Goal: Find specific page/section: Find specific page/section

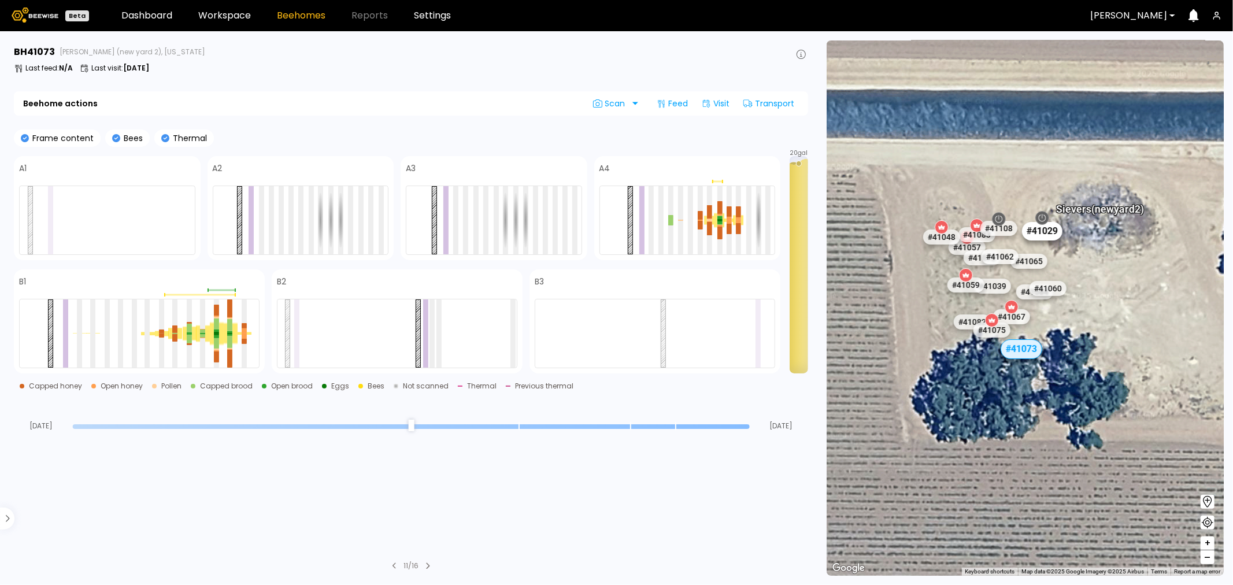
click at [1041, 234] on div "# 41029" at bounding box center [1042, 231] width 40 height 18
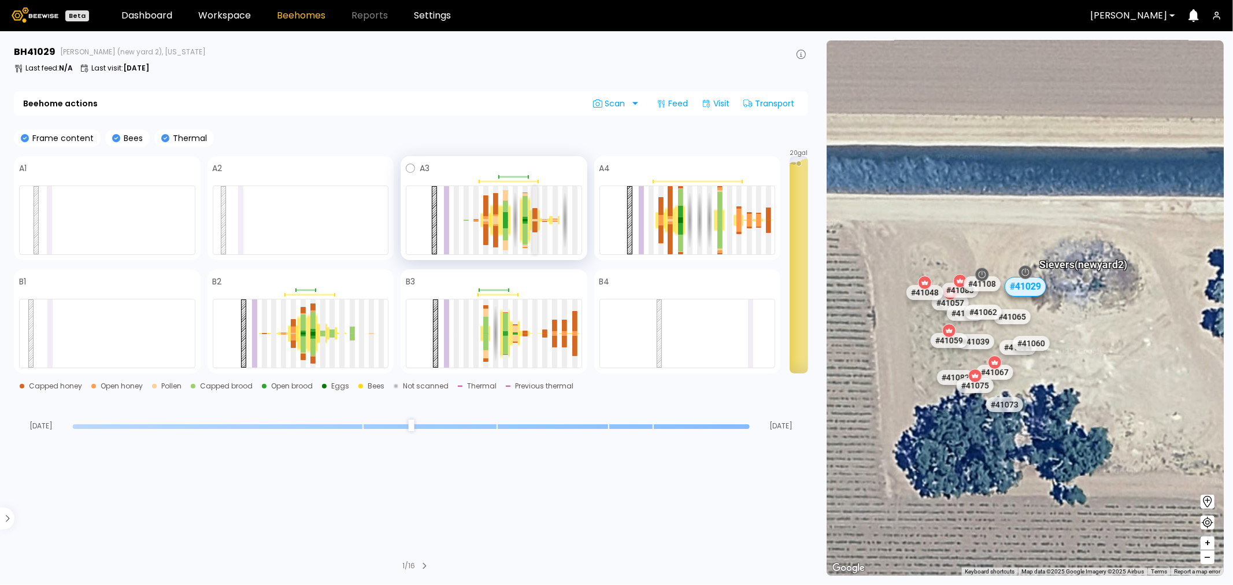
click at [536, 214] on div at bounding box center [534, 213] width 5 height 11
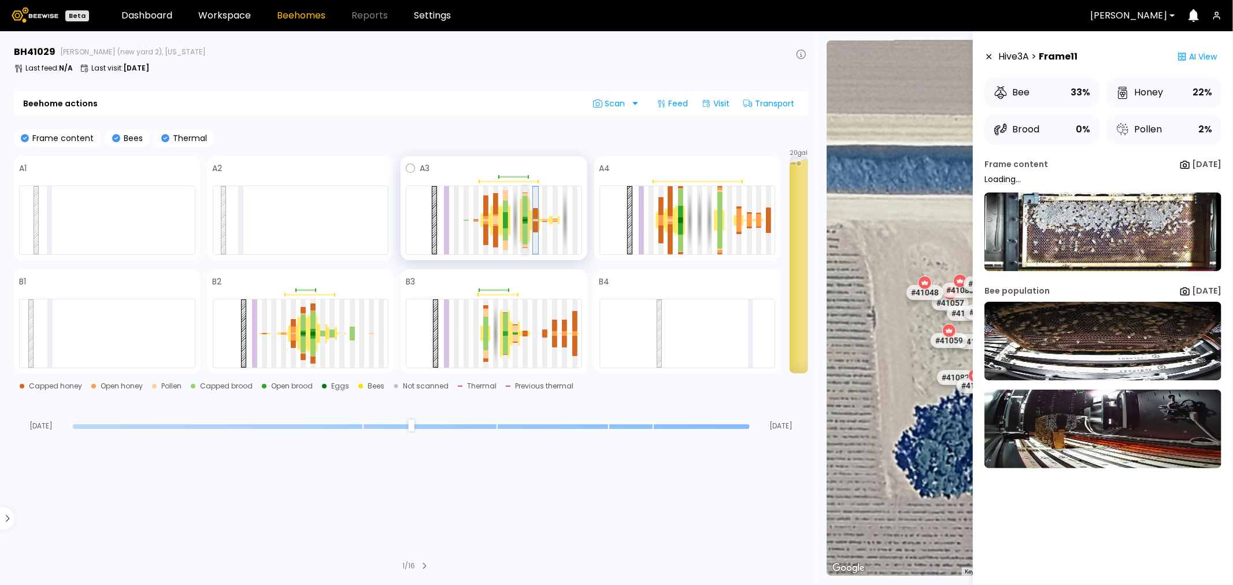
click at [525, 216] on div at bounding box center [524, 206] width 5 height 21
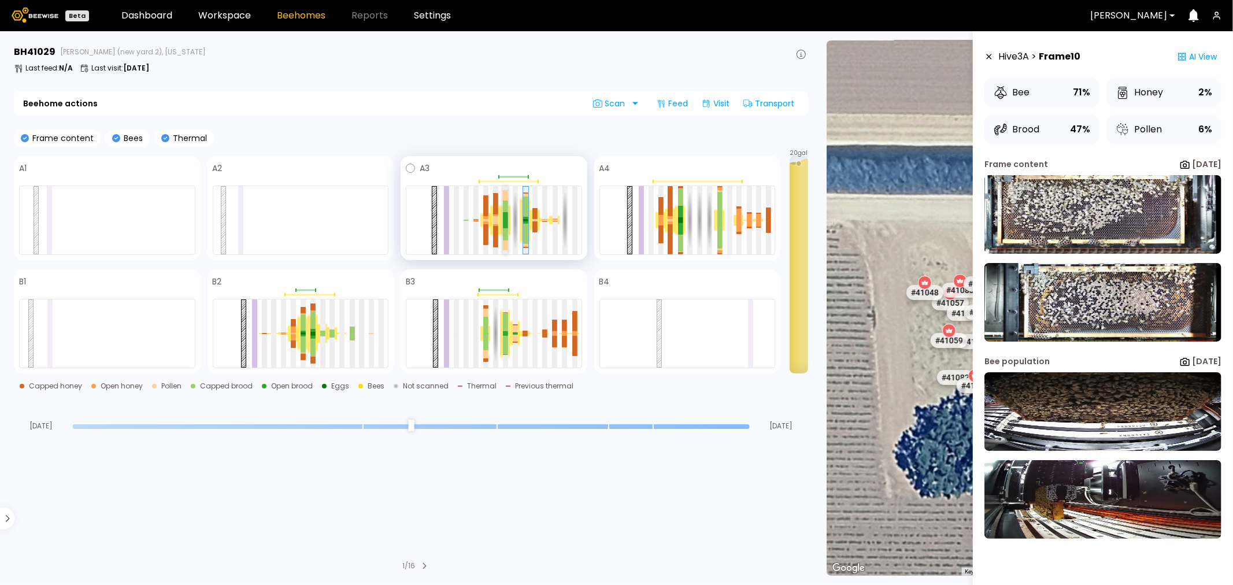
click at [503, 222] on div at bounding box center [505, 224] width 5 height 8
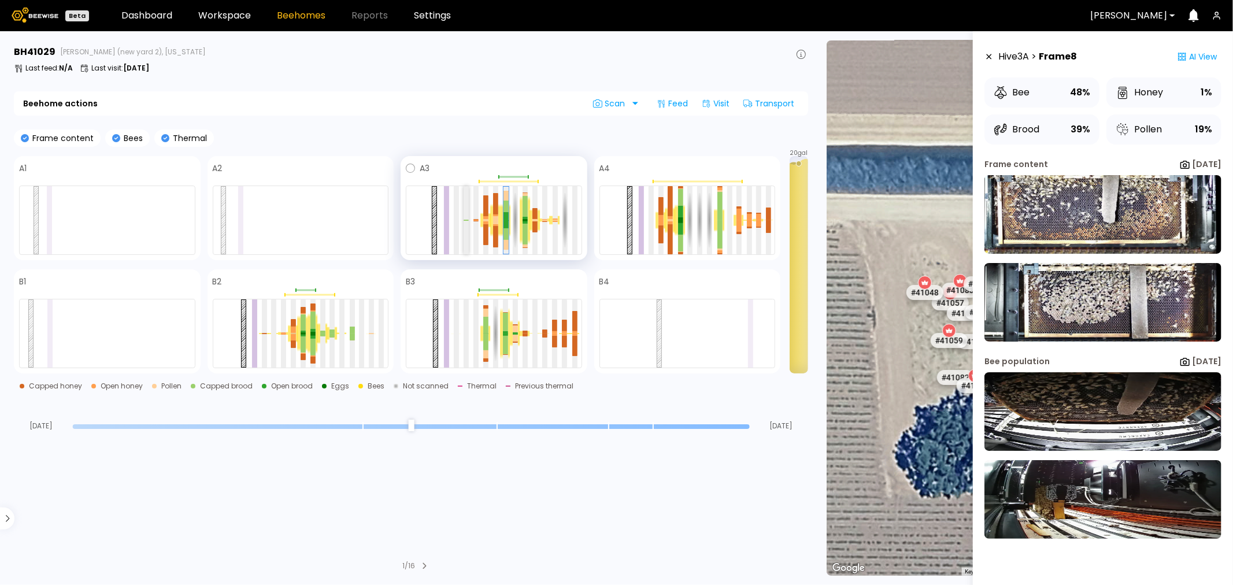
click at [467, 221] on div at bounding box center [466, 220] width 5 height 68
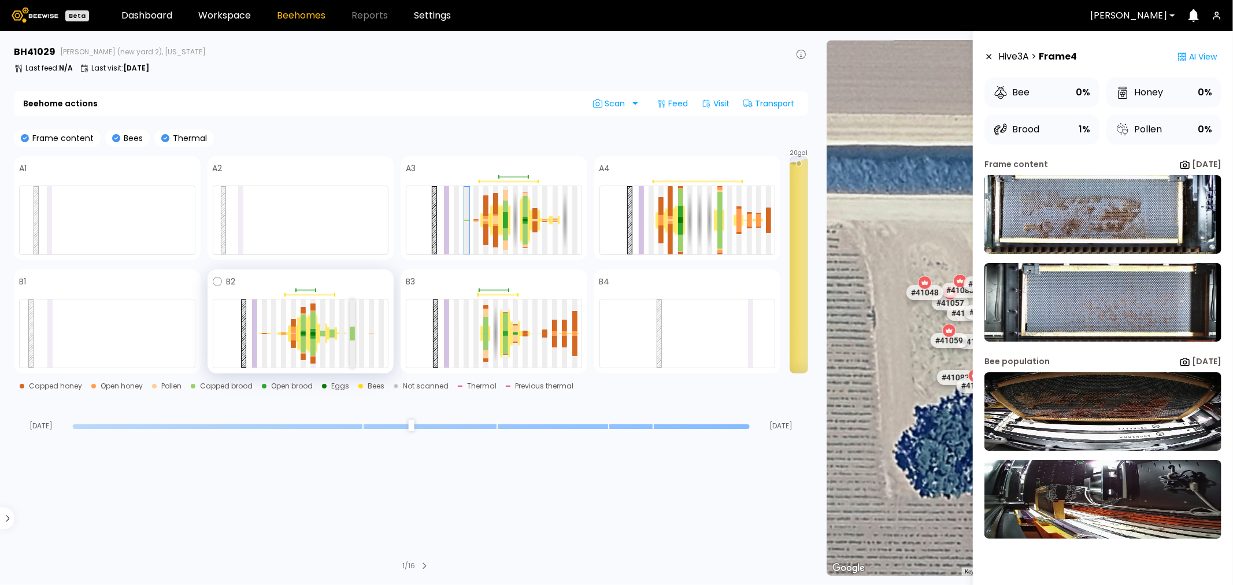
click at [350, 328] on div at bounding box center [352, 330] width 5 height 7
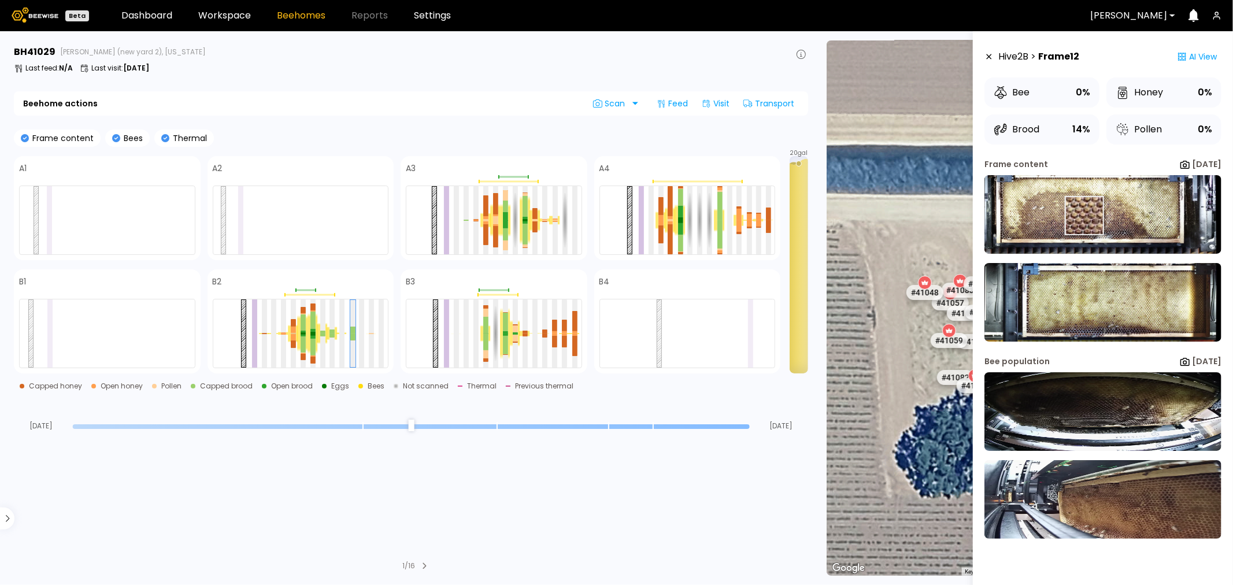
click at [1084, 216] on img at bounding box center [1102, 214] width 237 height 79
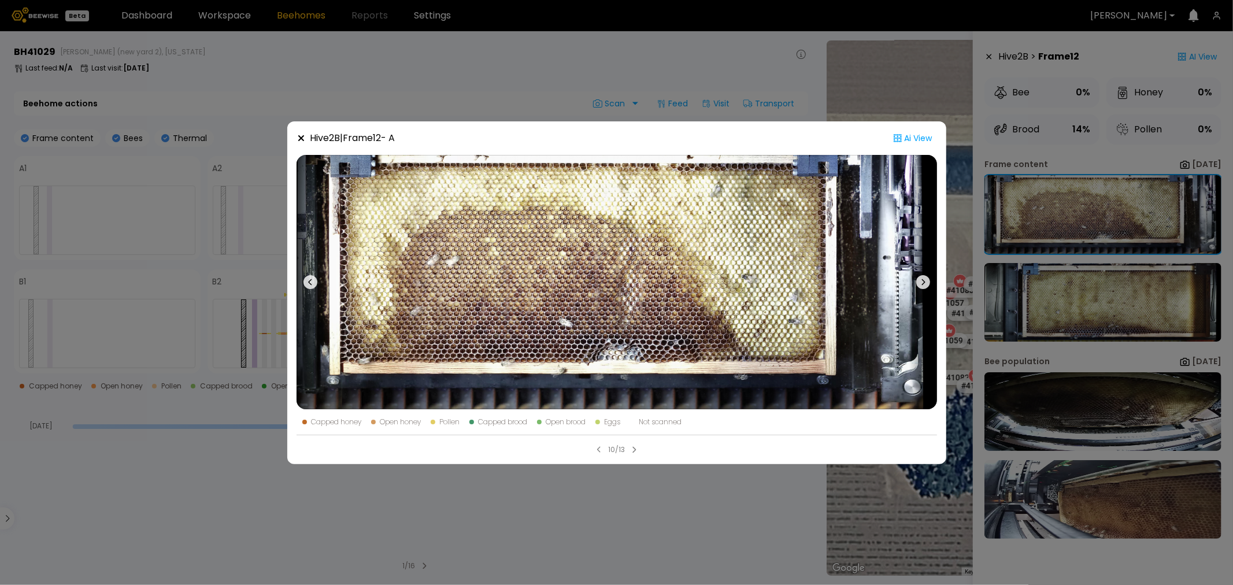
click at [467, 106] on div "Hive 2 B | Frame 12 - A Ai View Capped honey Open honey Pollen Capped brood Ope…" at bounding box center [616, 292] width 1233 height 585
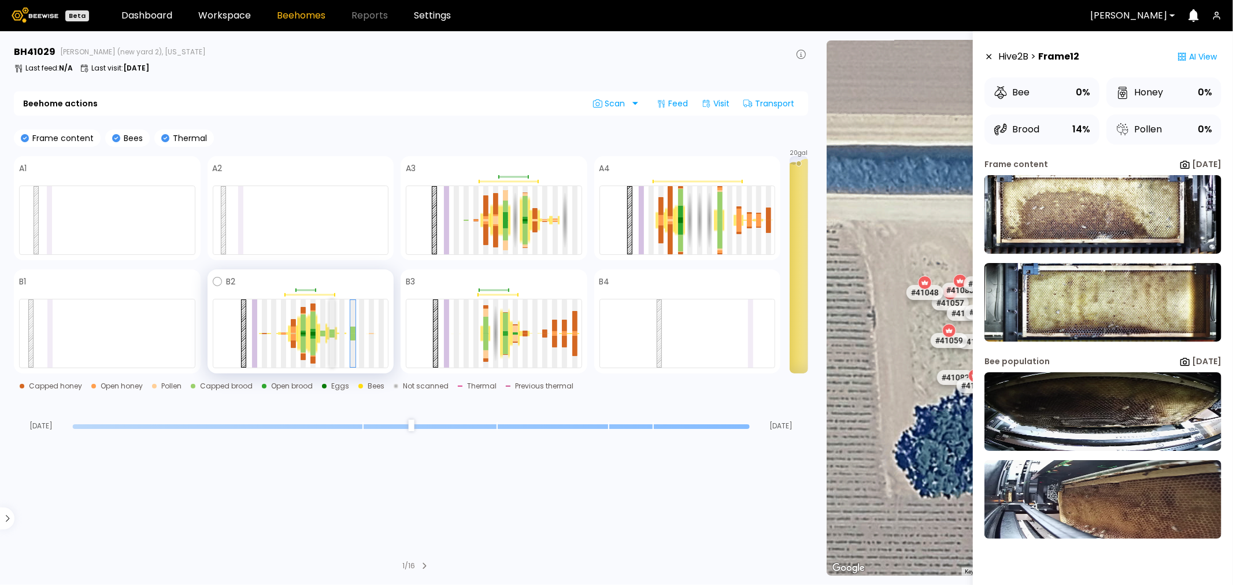
click at [333, 327] on div at bounding box center [331, 333] width 5 height 68
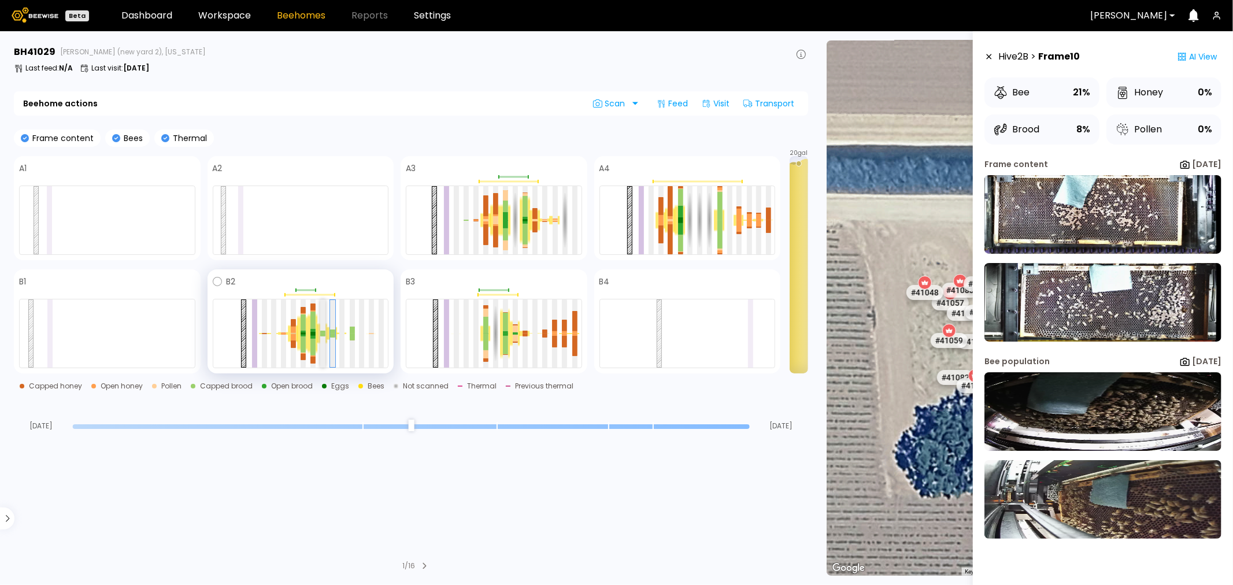
click at [322, 324] on div at bounding box center [322, 333] width 5 height 68
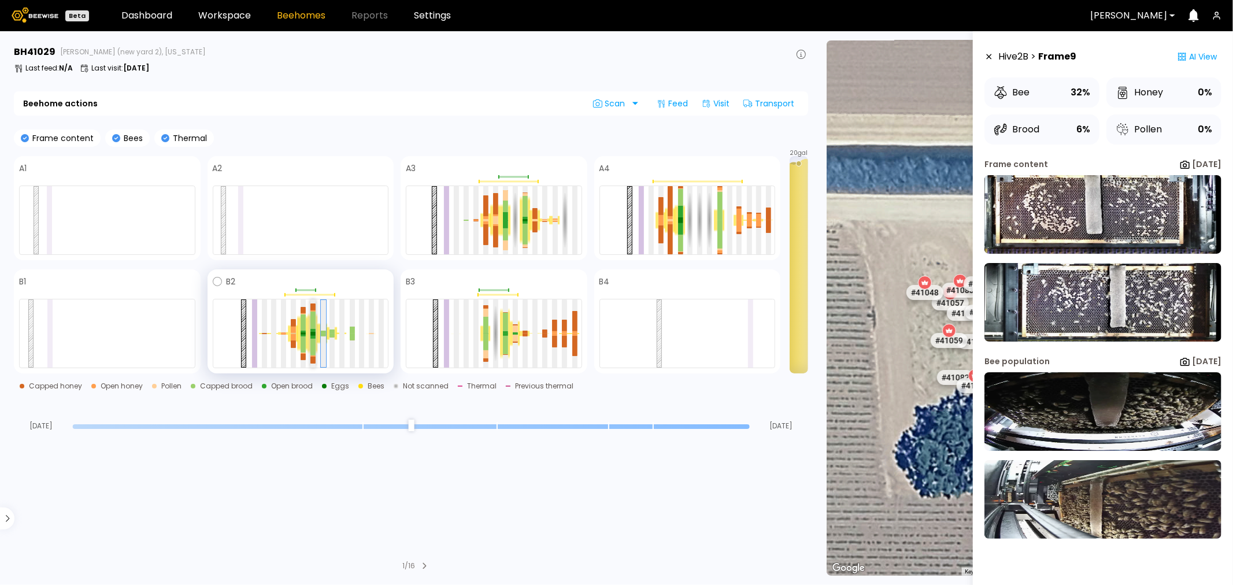
click at [314, 325] on div at bounding box center [312, 320] width 5 height 17
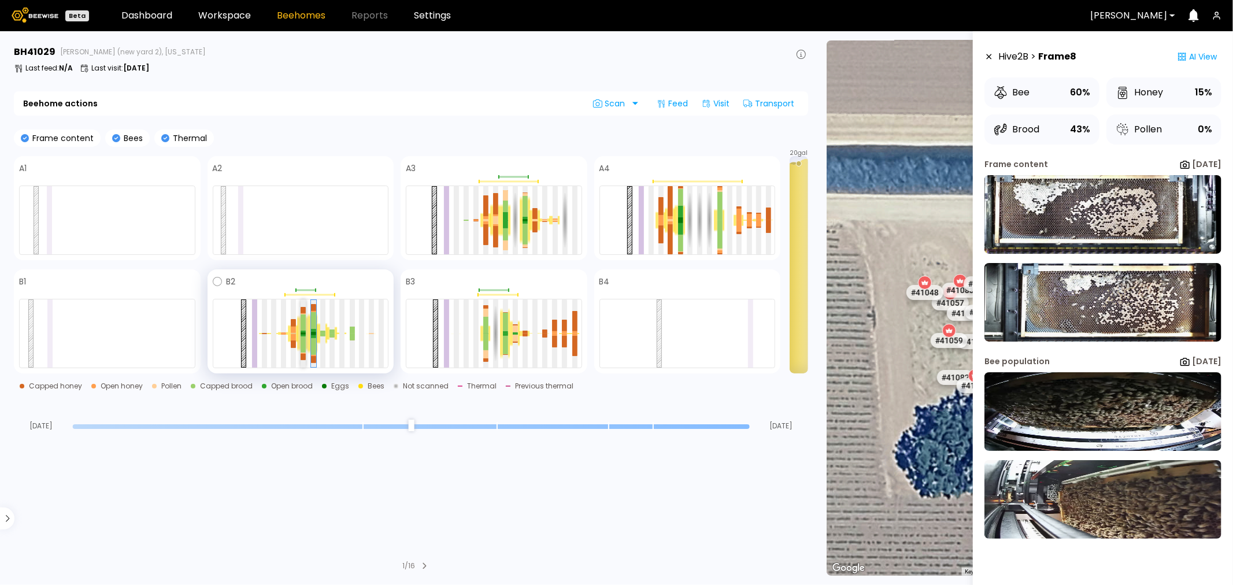
click at [301, 327] on div at bounding box center [303, 322] width 5 height 17
